Goal: Check status: Check status

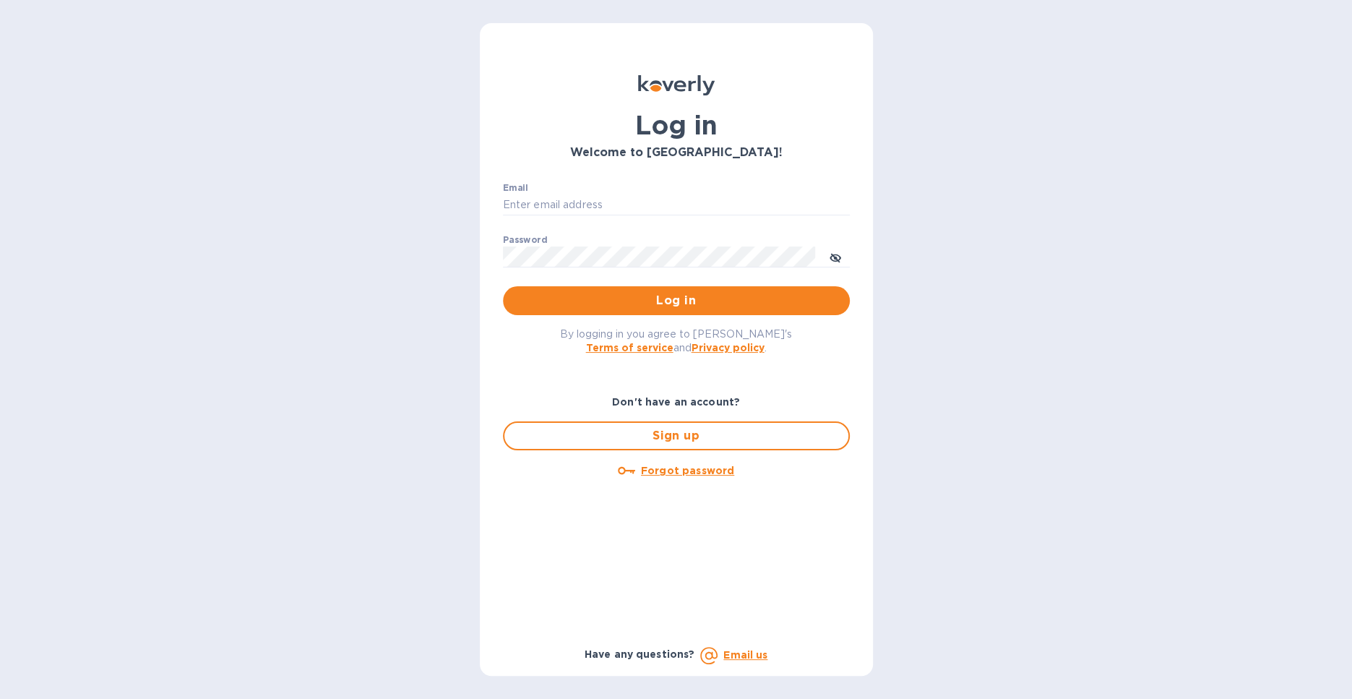
type input "anna@mfwwineco.com"
click at [674, 322] on div "By logging in you agree to Koverly's Terms of service and Privacy policy ." at bounding box center [677, 340] width 370 height 51
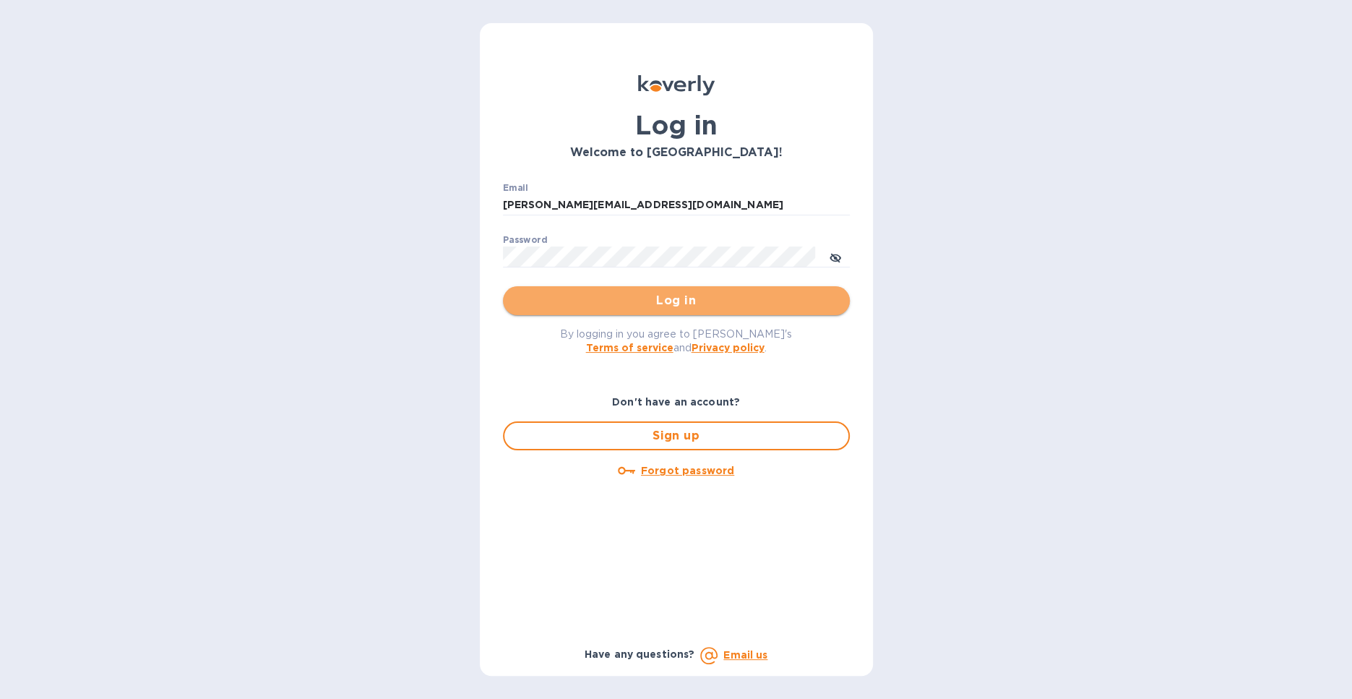
click at [673, 303] on span "Log in" at bounding box center [677, 300] width 324 height 17
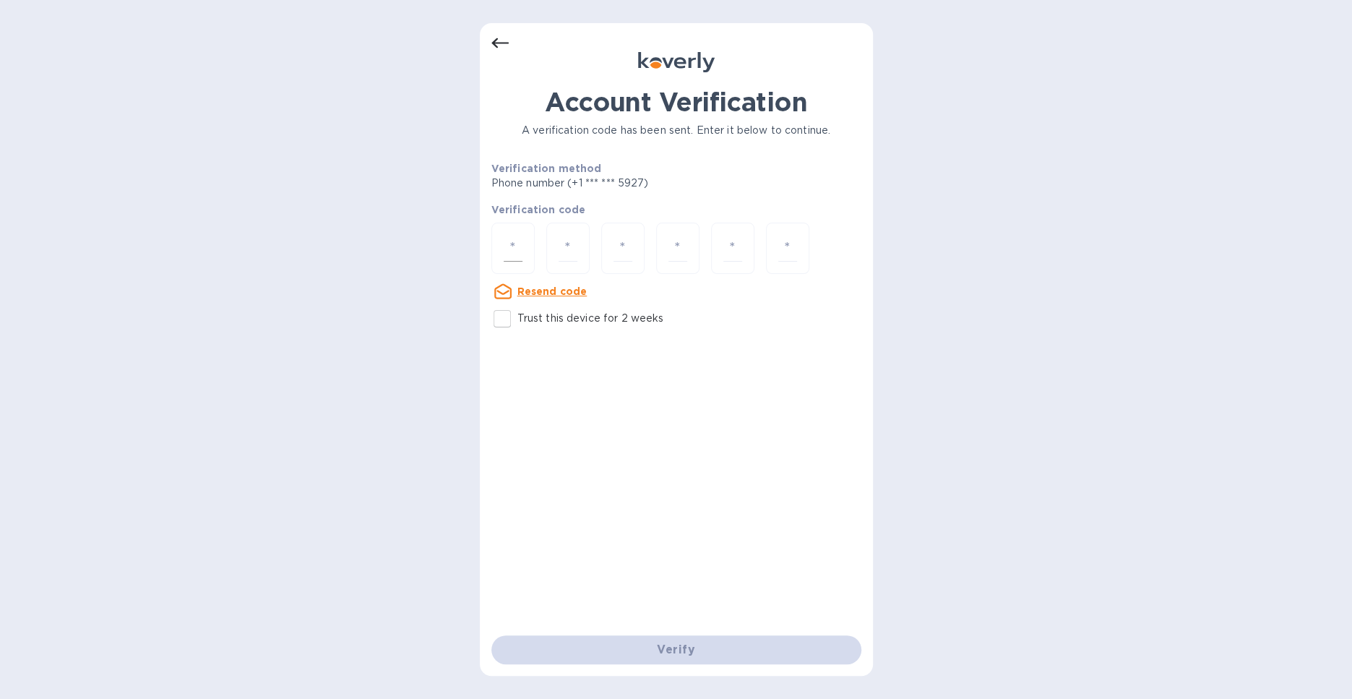
click at [520, 249] on input "number" at bounding box center [513, 248] width 19 height 27
paste input "9"
type input "9"
type input "5"
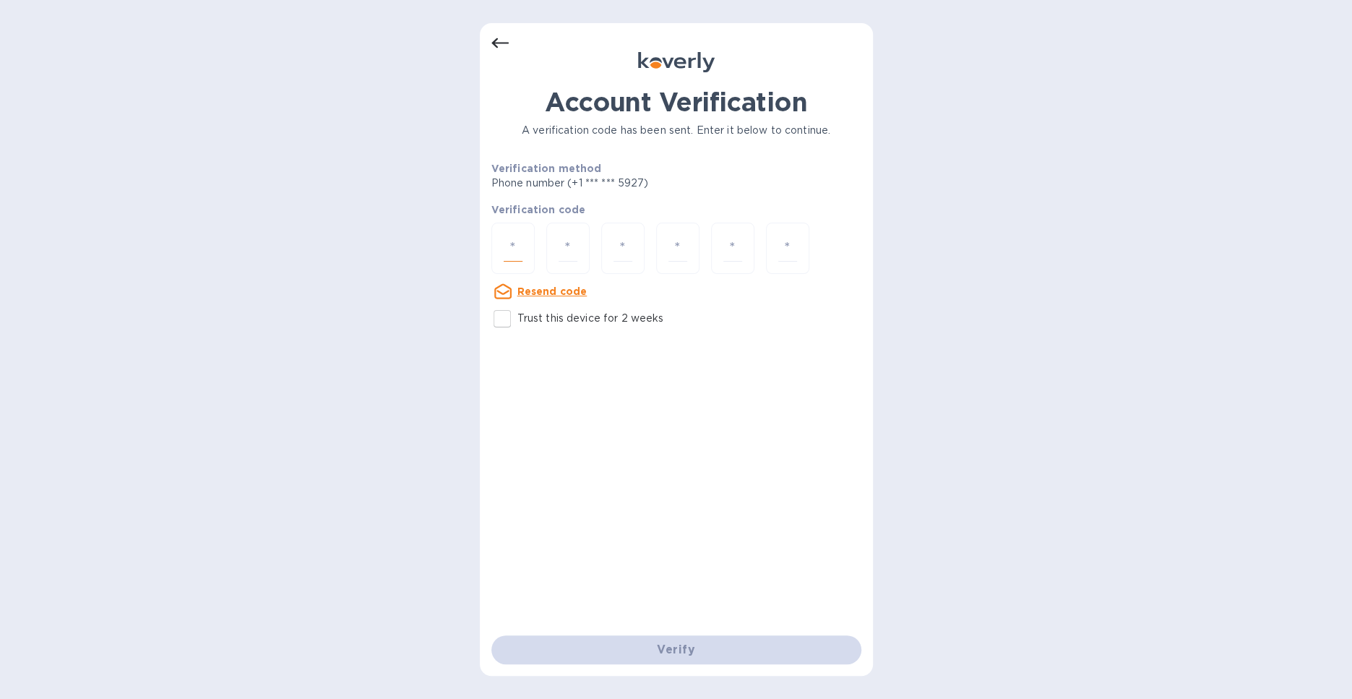
type input "4"
type input "7"
type input "3"
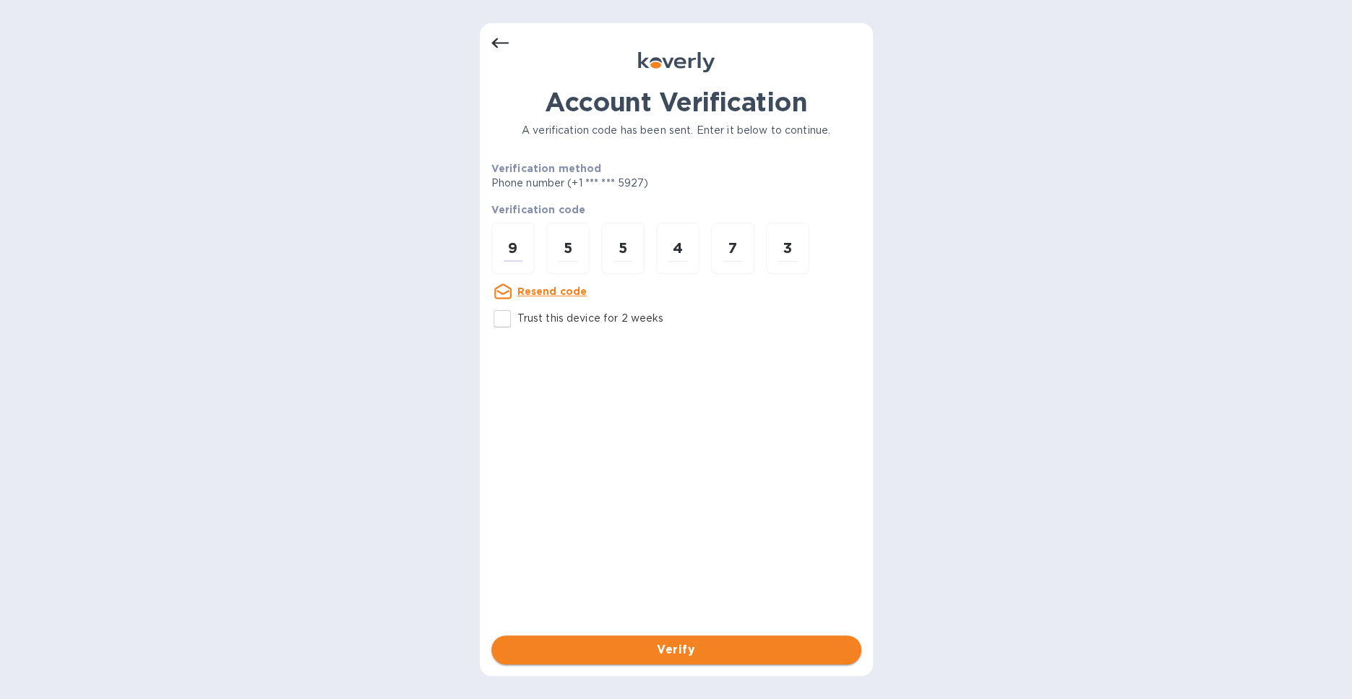
type input "9"
click at [659, 661] on button "Verify" at bounding box center [677, 649] width 370 height 29
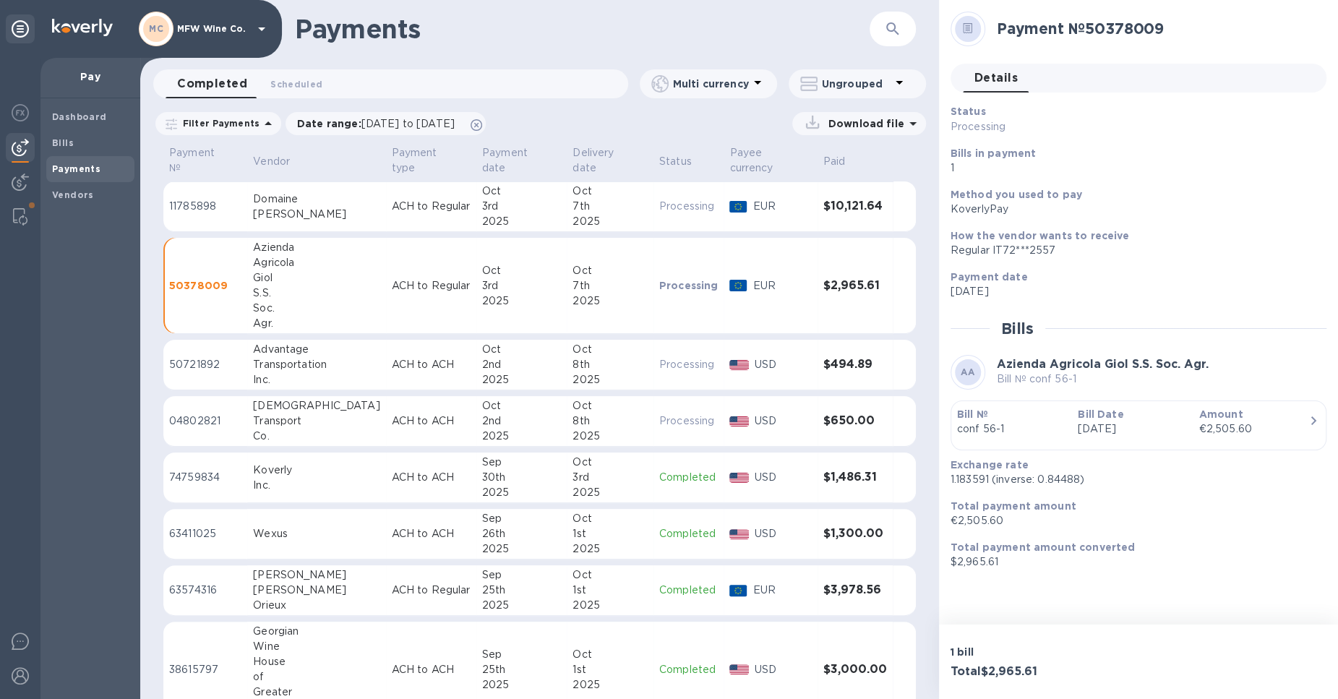
click at [1075, 434] on div "Bill Date [DATE]" at bounding box center [1132, 421] width 121 height 41
